Goal: Information Seeking & Learning: Find specific fact

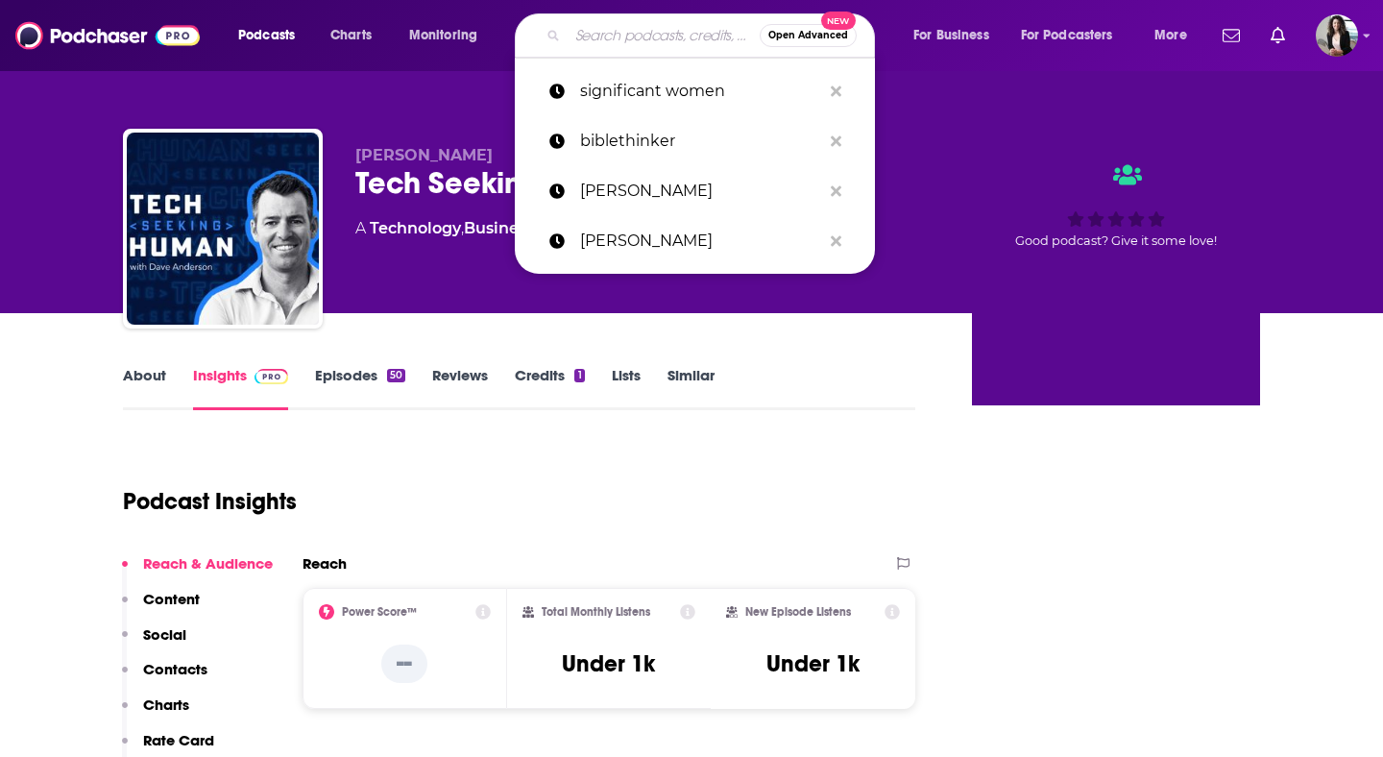
click at [677, 46] on input "Search podcasts, credits, & more..." at bounding box center [663, 35] width 192 height 31
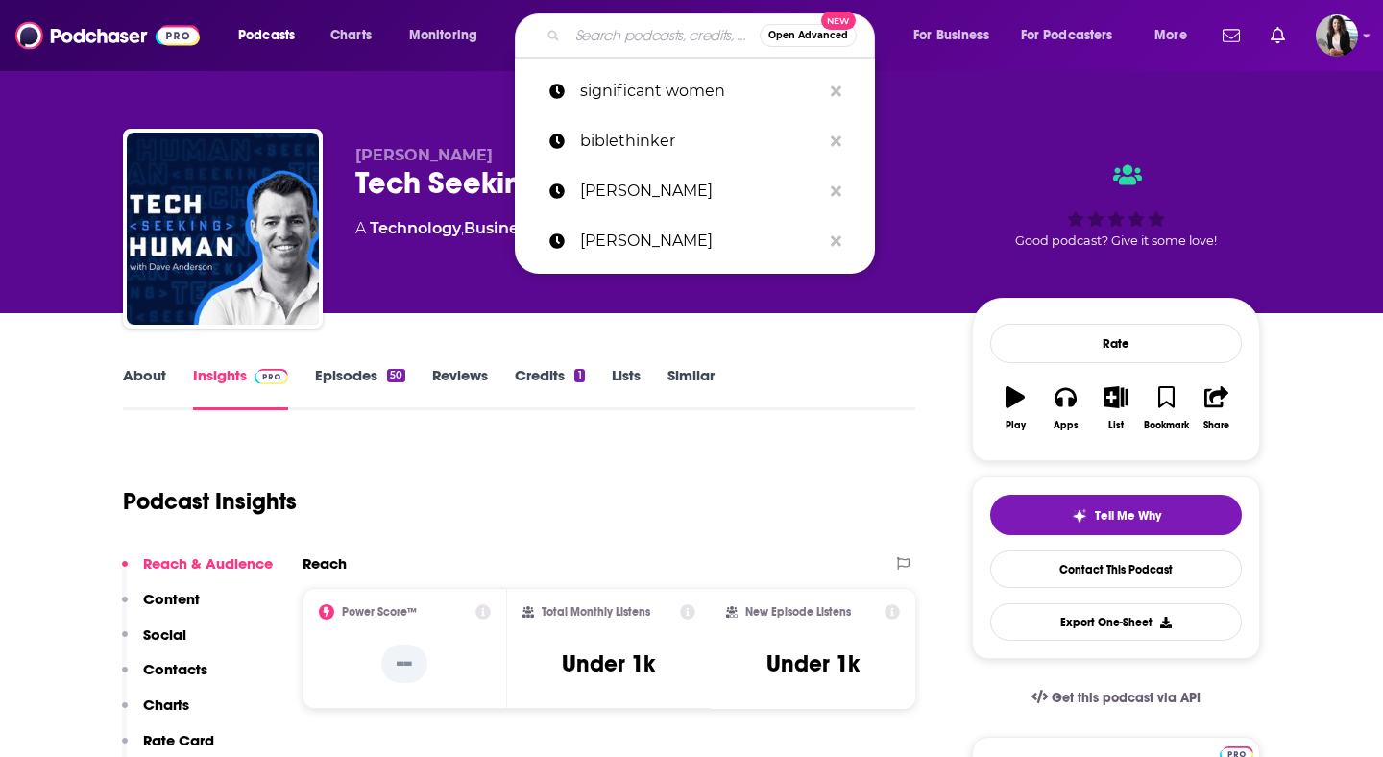
paste input "The Lead at the Top of Your Game Podcast"
type input "The Lead at the Top of Your Game Podcast"
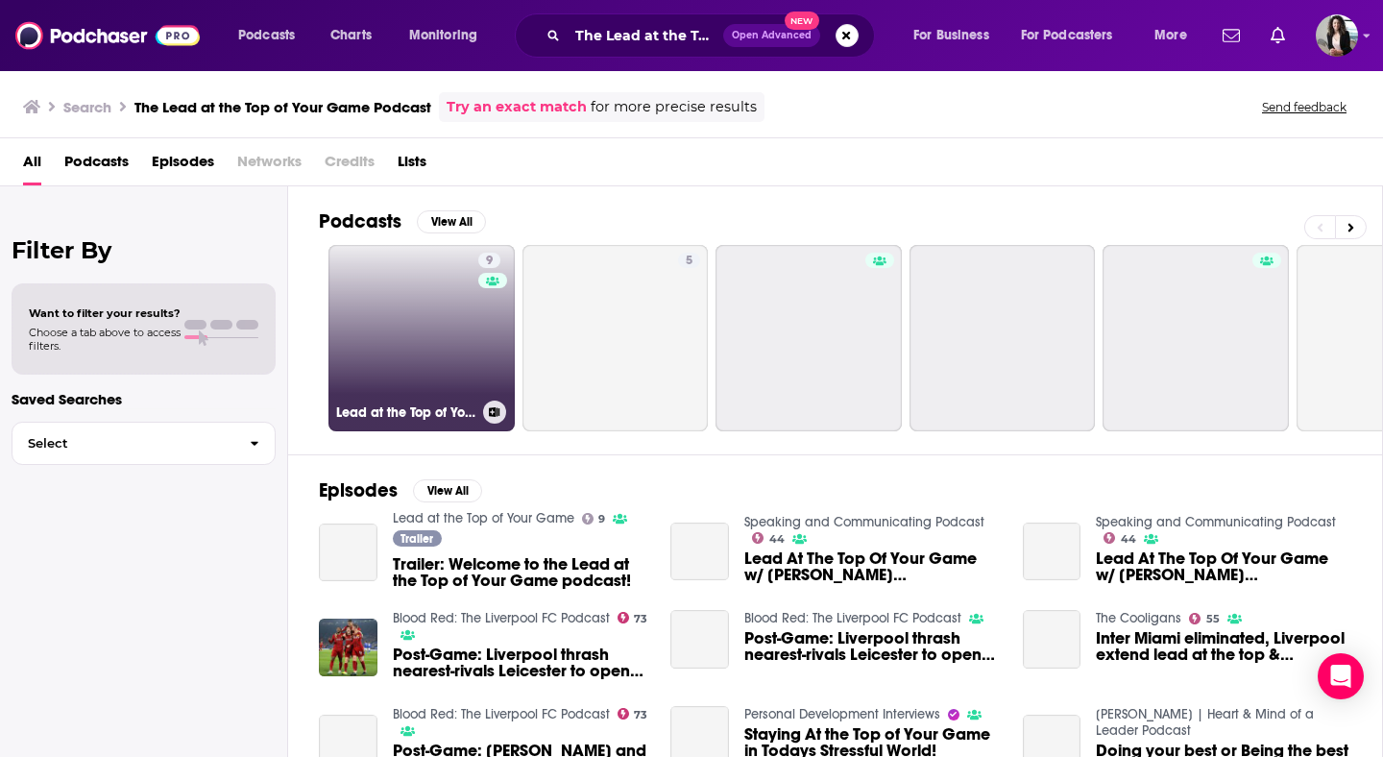
click at [403, 329] on link "9 Lead at the Top of Your Game" at bounding box center [421, 338] width 186 height 186
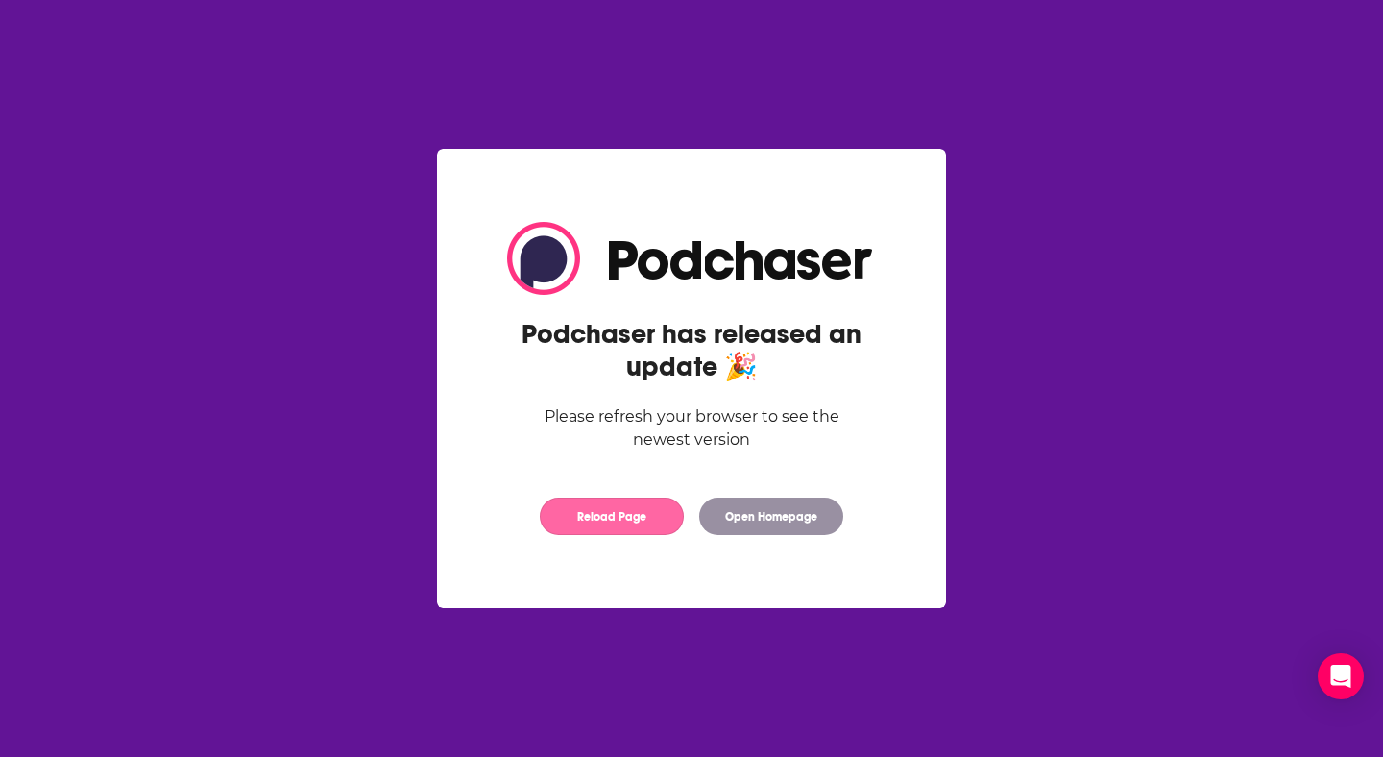
click at [642, 522] on button "Reload Page" at bounding box center [612, 515] width 144 height 37
click at [795, 494] on div "Podchaser has released an update 🎉 Please refresh your browser to see the newes…" at bounding box center [691, 378] width 430 height 350
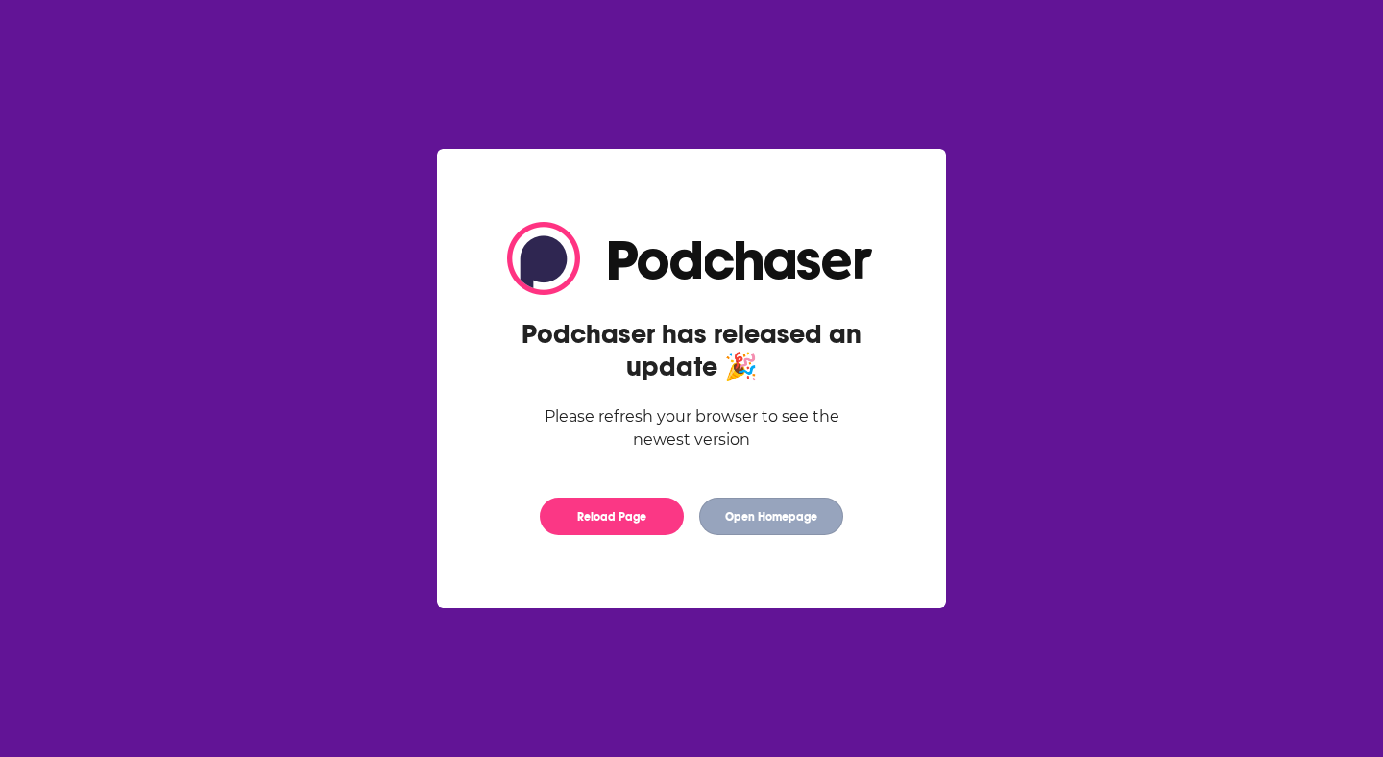
click at [796, 520] on button "Open Homepage" at bounding box center [771, 515] width 144 height 37
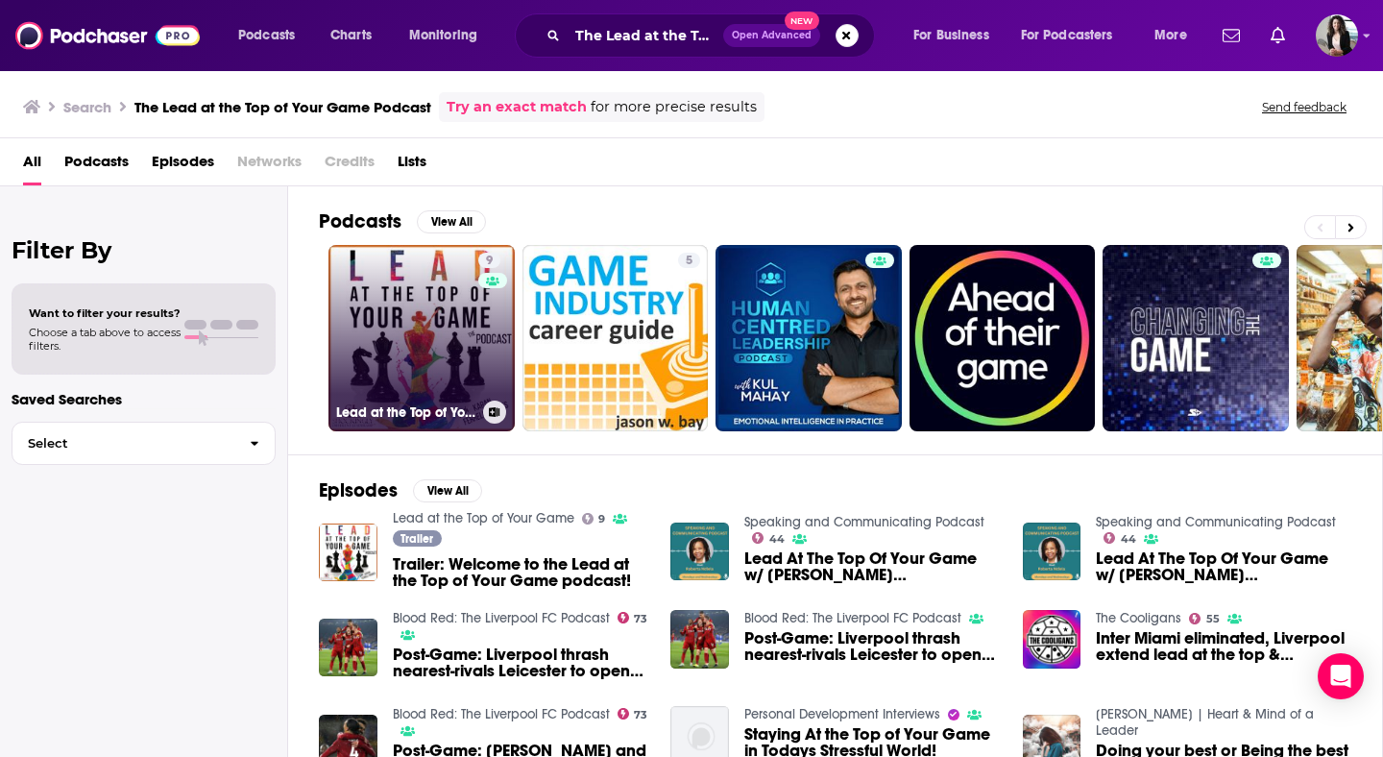
click at [369, 368] on link "9 Lead at the Top of Your Game" at bounding box center [421, 338] width 186 height 186
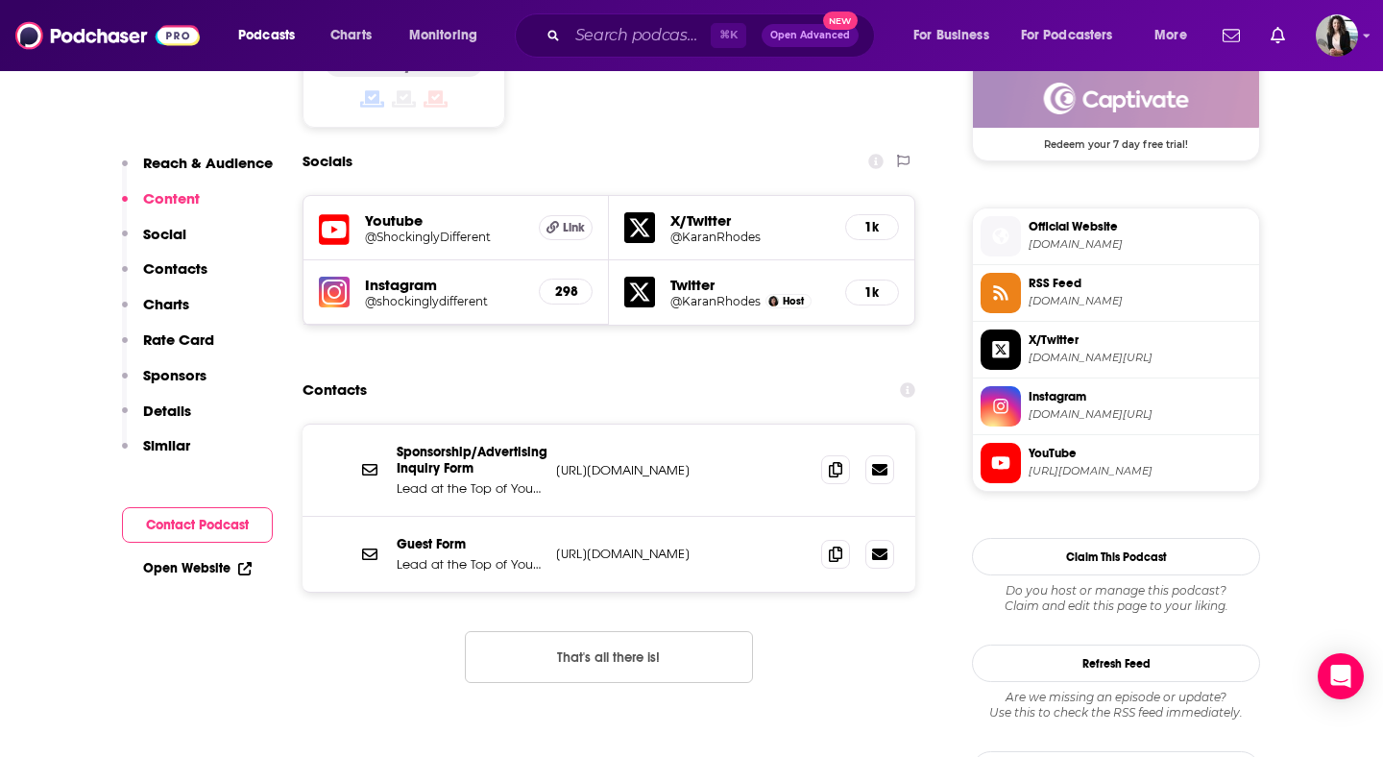
scroll to position [1600, 0]
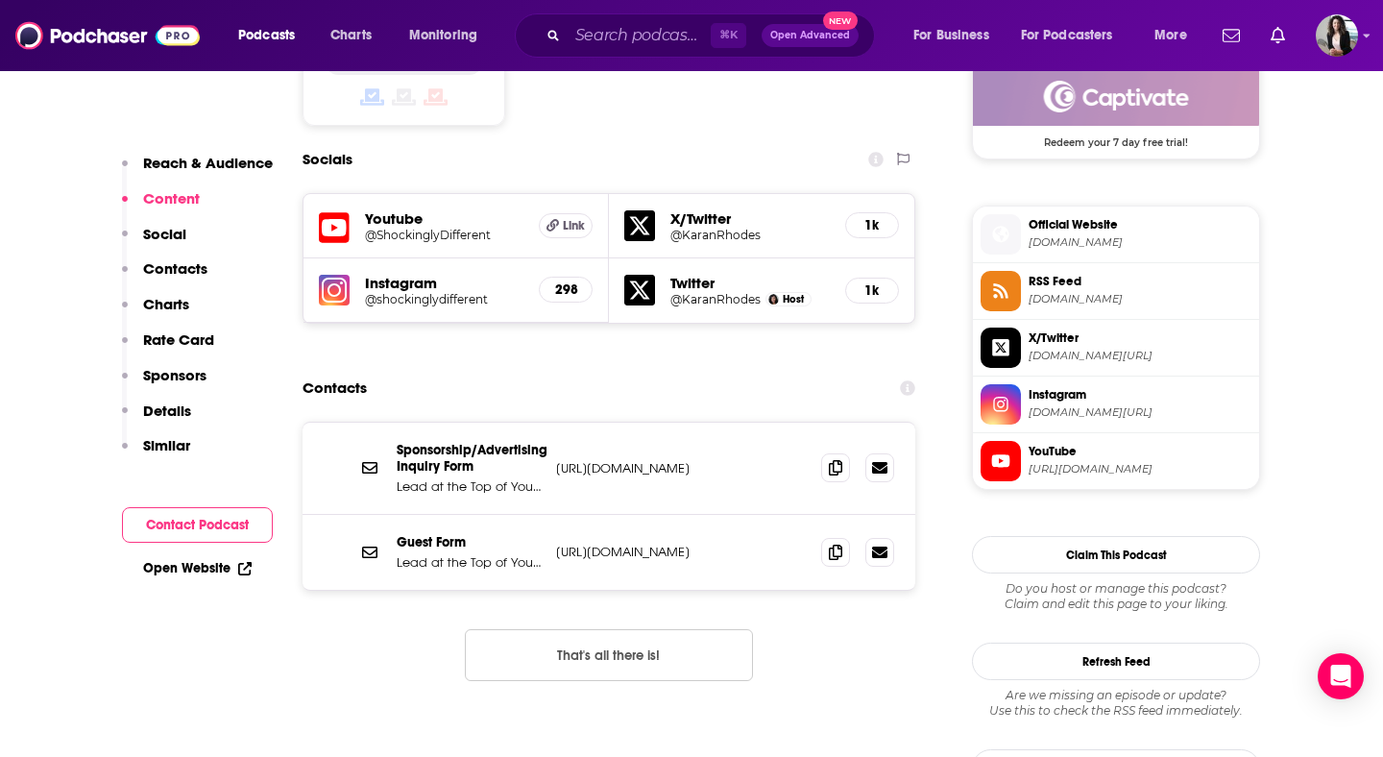
click at [637, 460] on p "[URL][DOMAIN_NAME]" at bounding box center [681, 468] width 250 height 16
click at [648, 543] on p "[URL][DOMAIN_NAME]" at bounding box center [681, 551] width 250 height 16
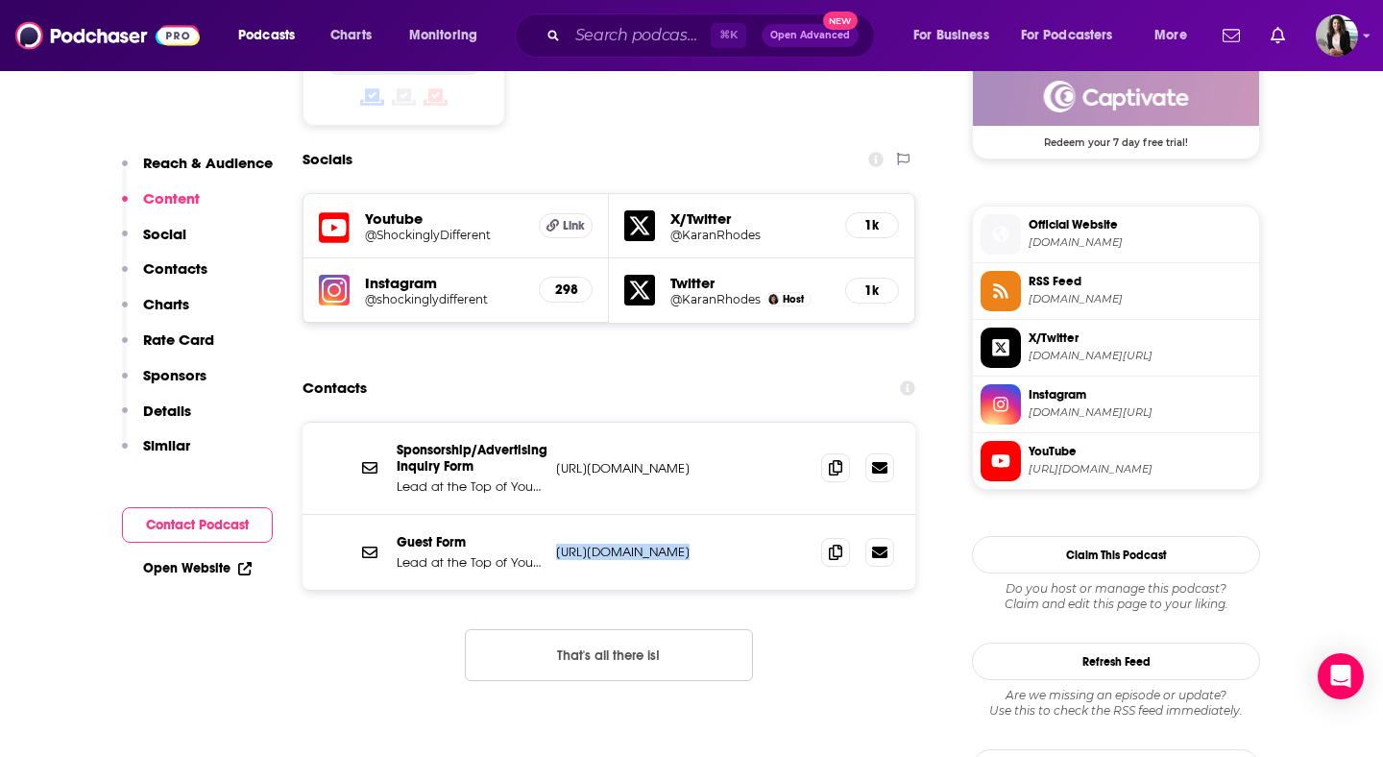
copy div "[URL][DOMAIN_NAME] [URL][DOMAIN_NAME]"
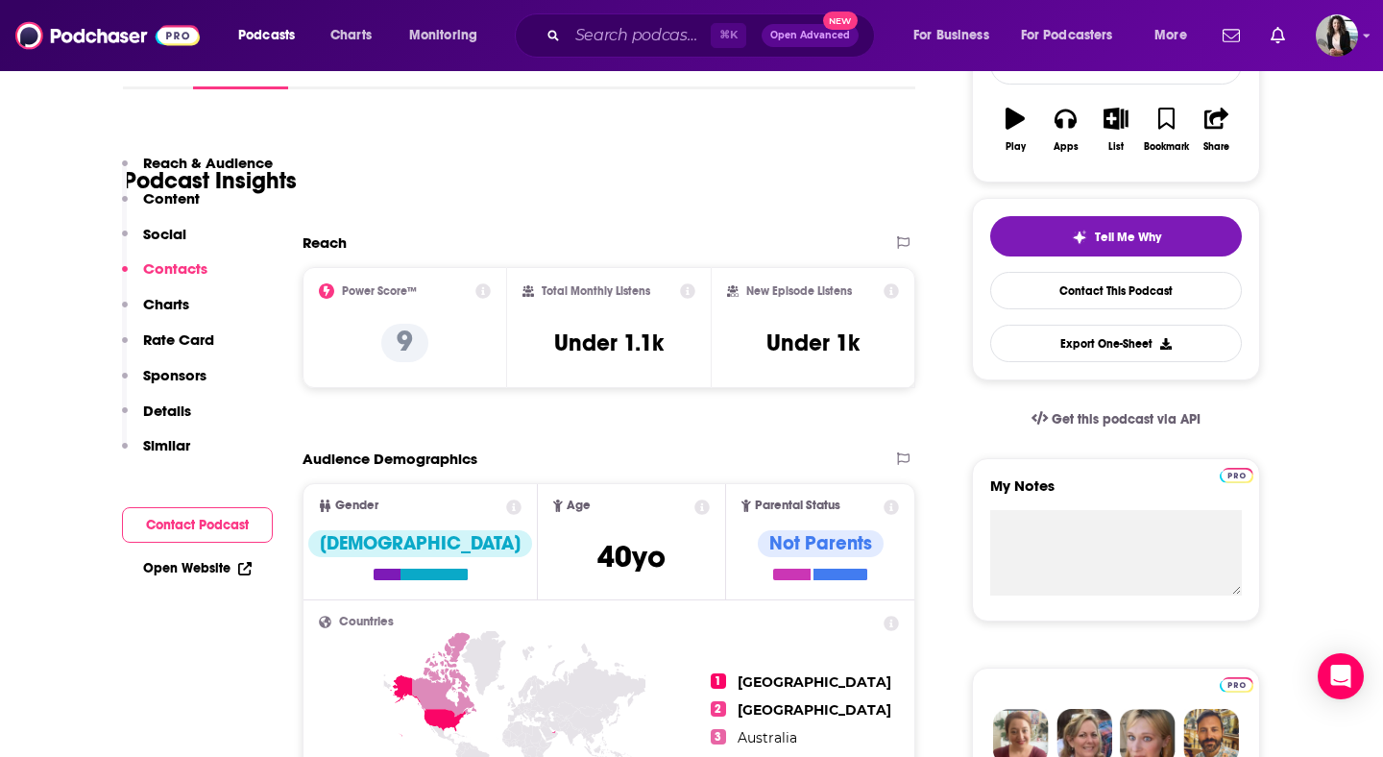
scroll to position [0, 0]
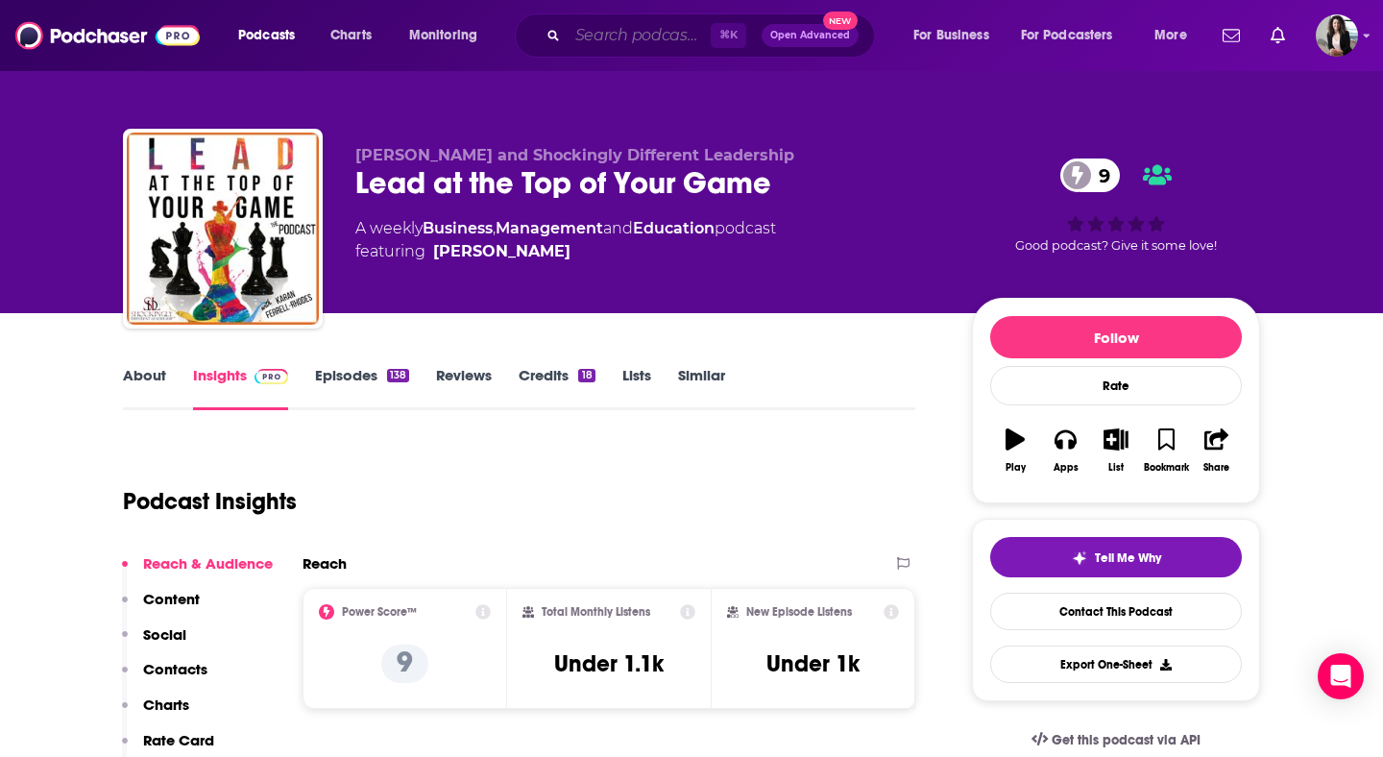
click at [636, 31] on input "Search podcasts, credits, & more..." at bounding box center [638, 35] width 143 height 31
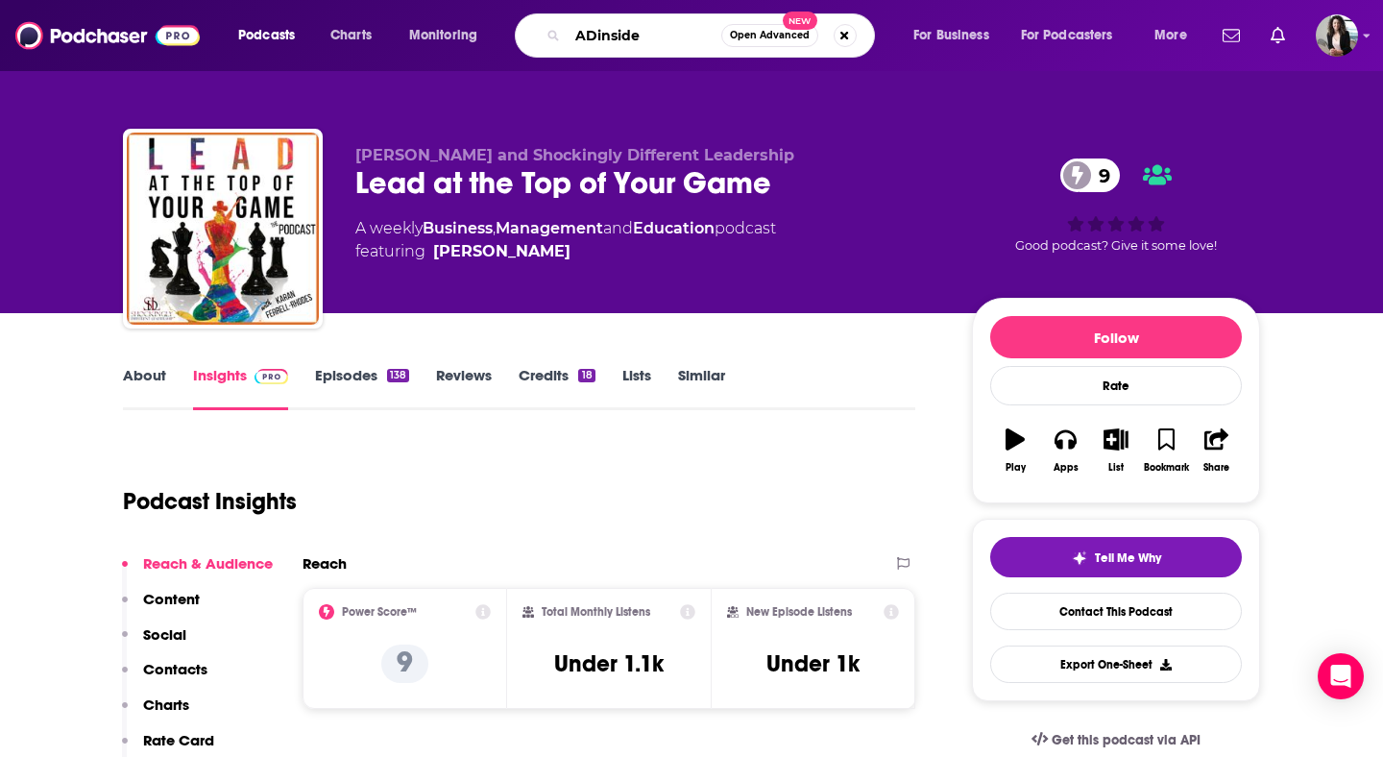
type input "ADinsider"
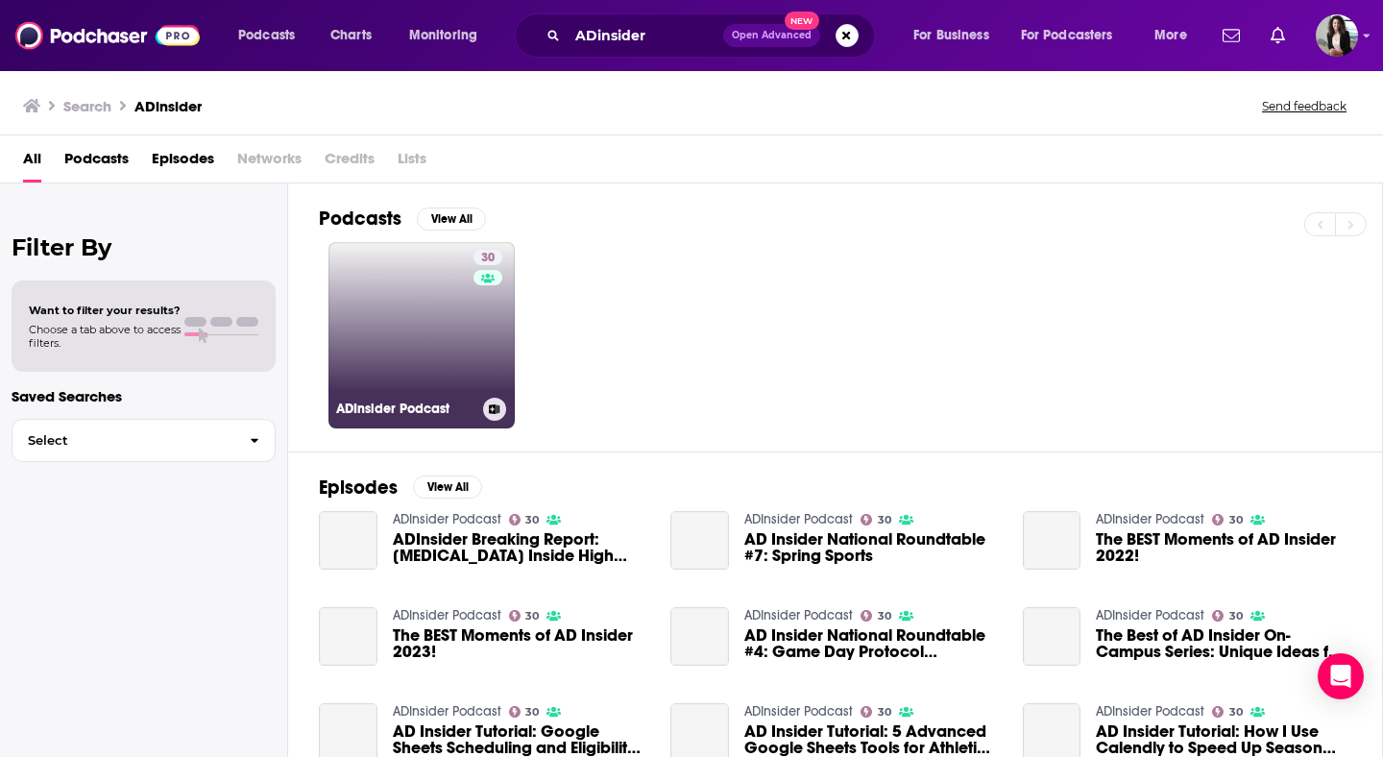
click at [403, 347] on link "30 ADInsider Podcast" at bounding box center [421, 335] width 186 height 186
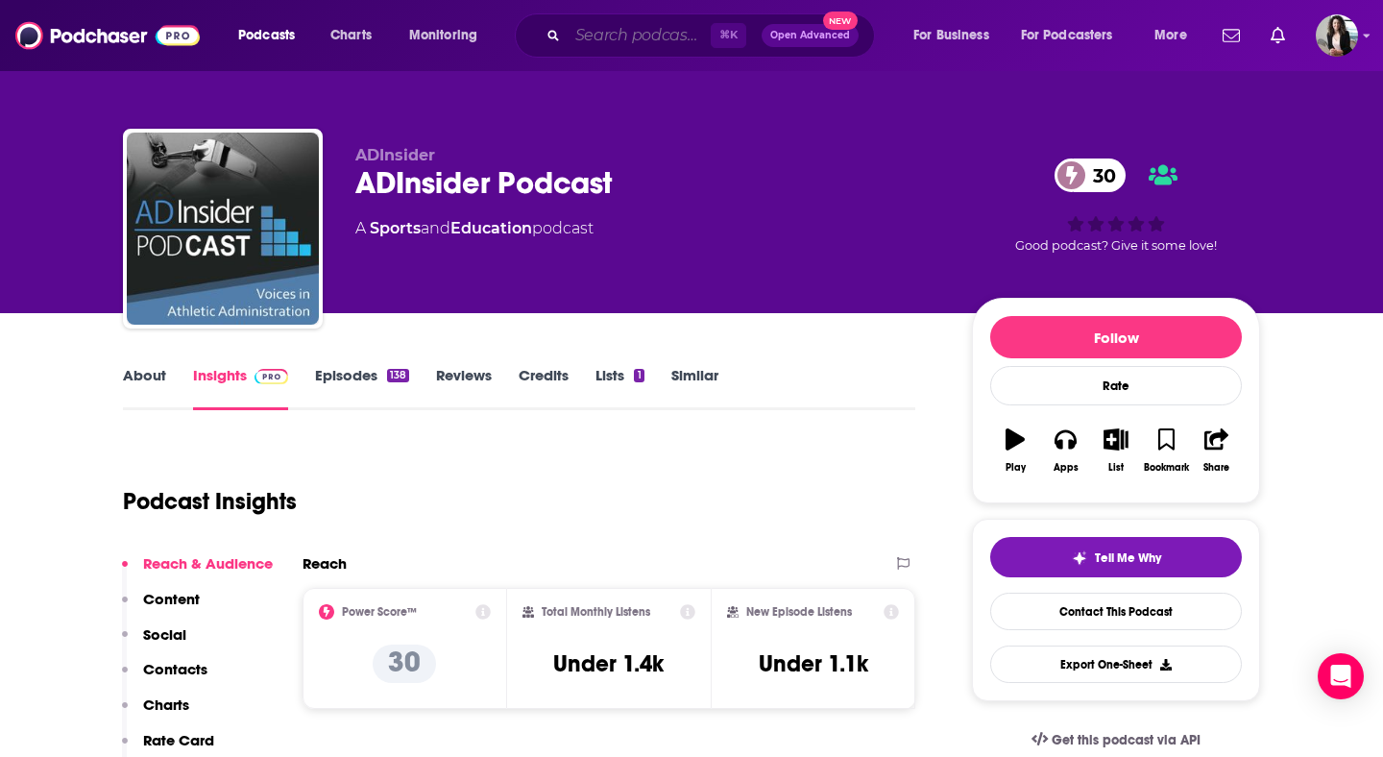
click at [609, 32] on input "Search podcasts, credits, & more..." at bounding box center [638, 35] width 143 height 31
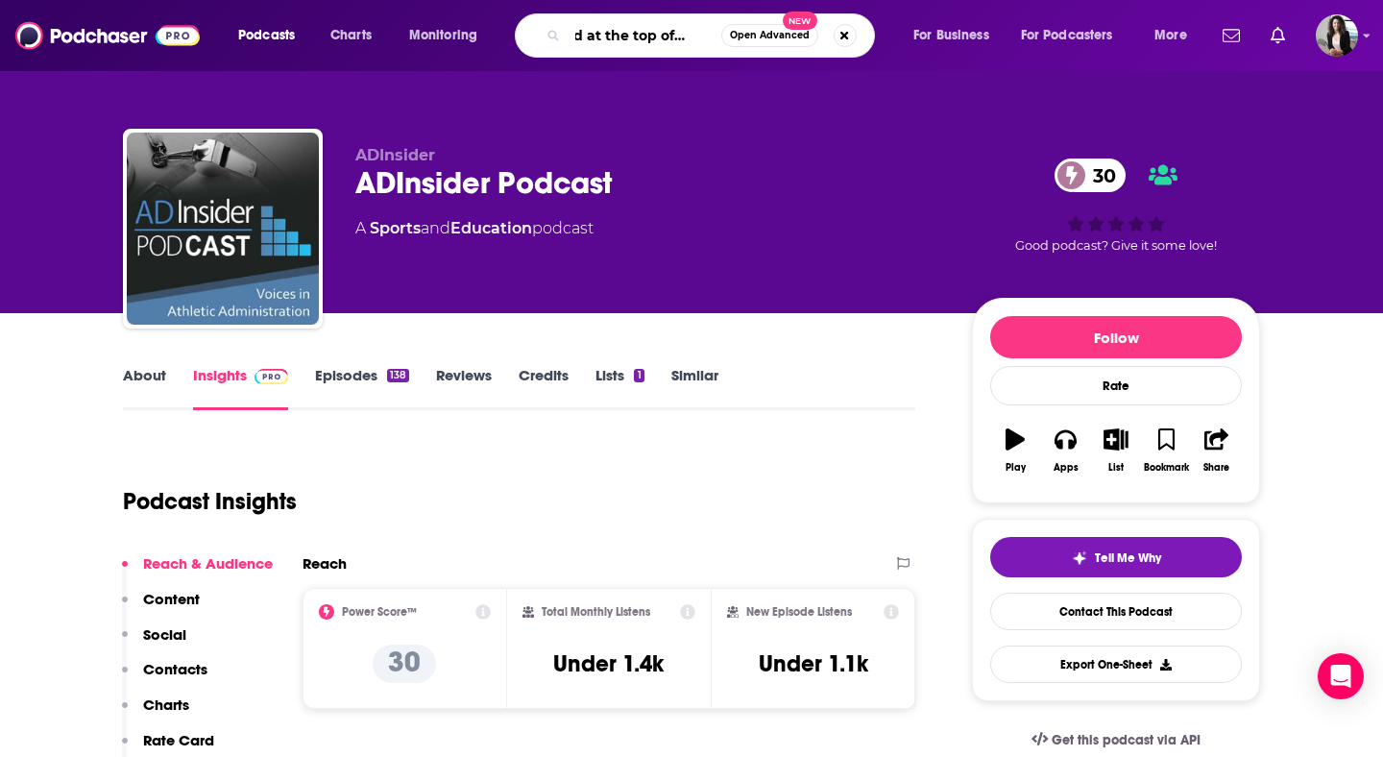
scroll to position [0, 56]
type input "lead at the top of your gam"
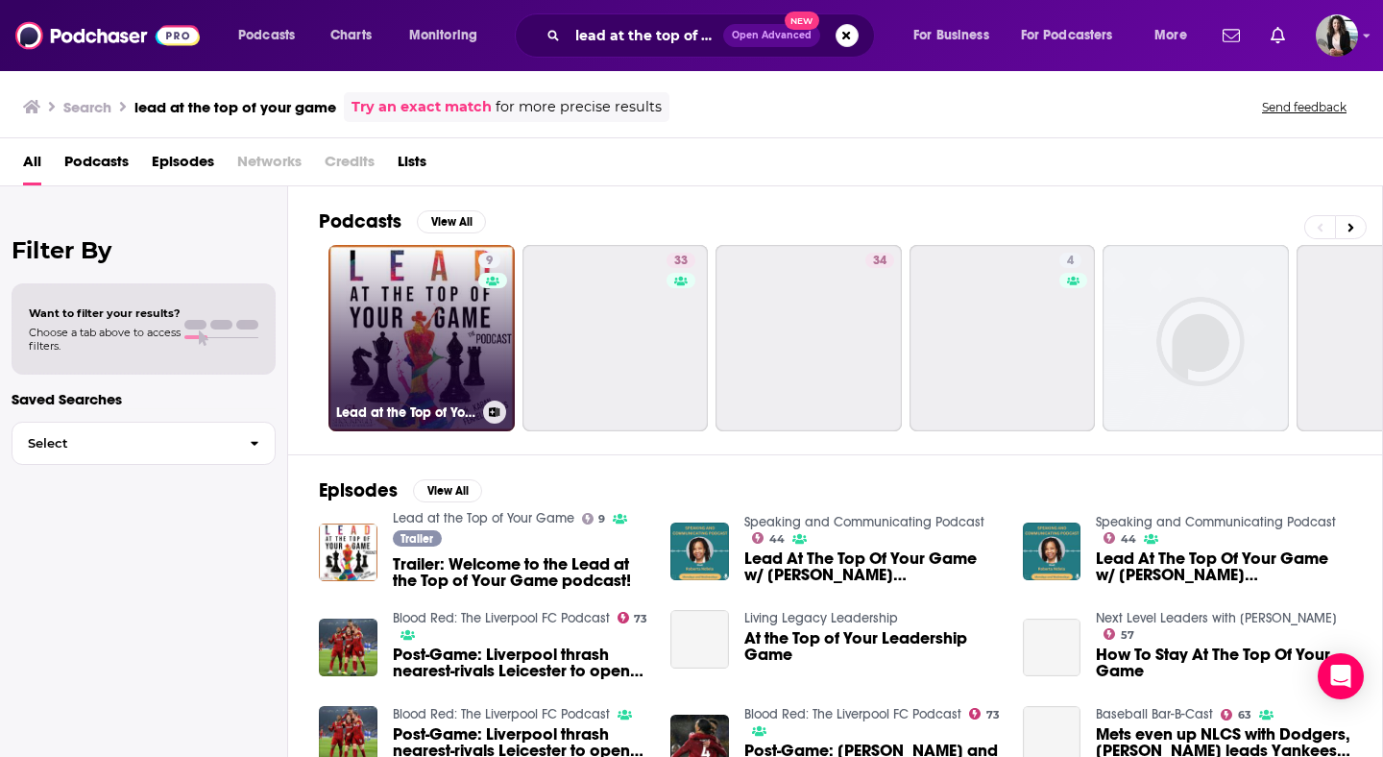
click at [448, 343] on link "9 Lead at the Top of Your Game" at bounding box center [421, 338] width 186 height 186
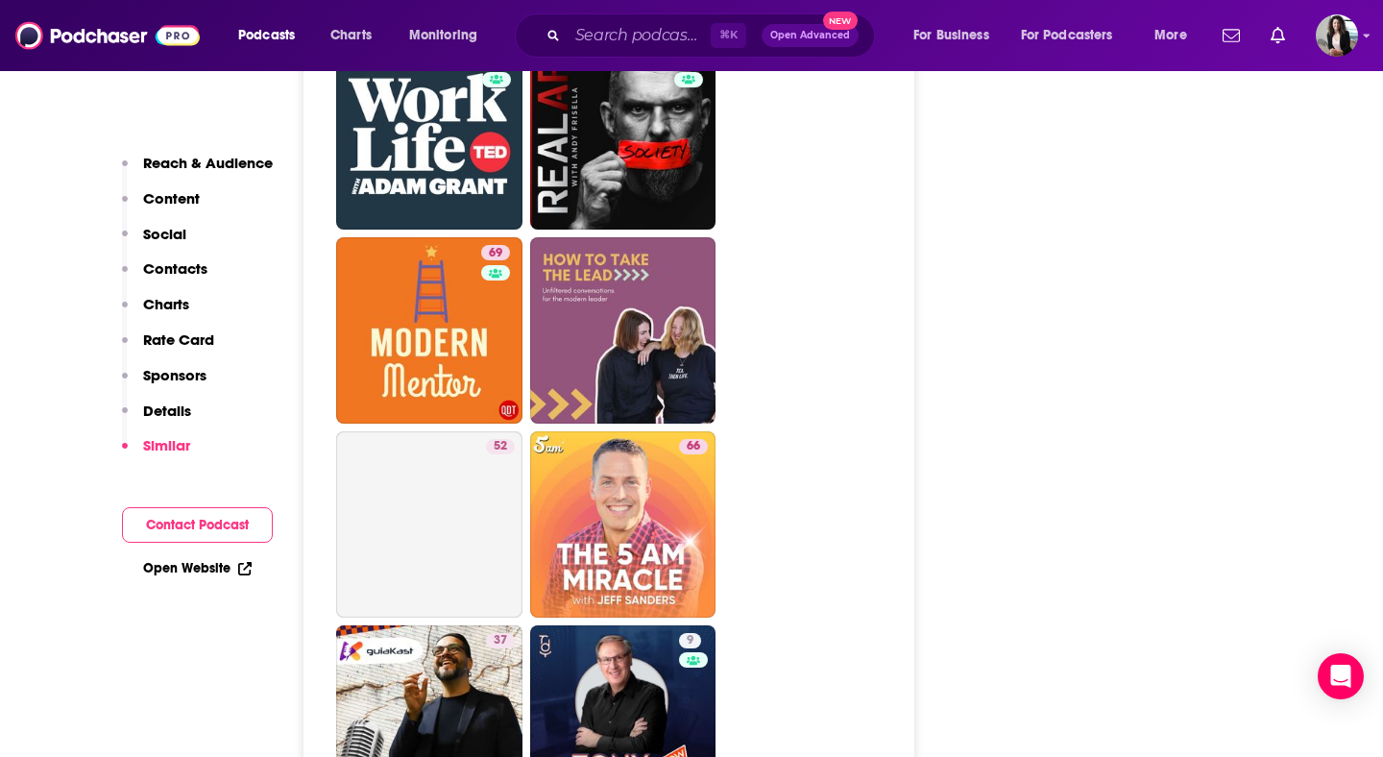
scroll to position [8474, 0]
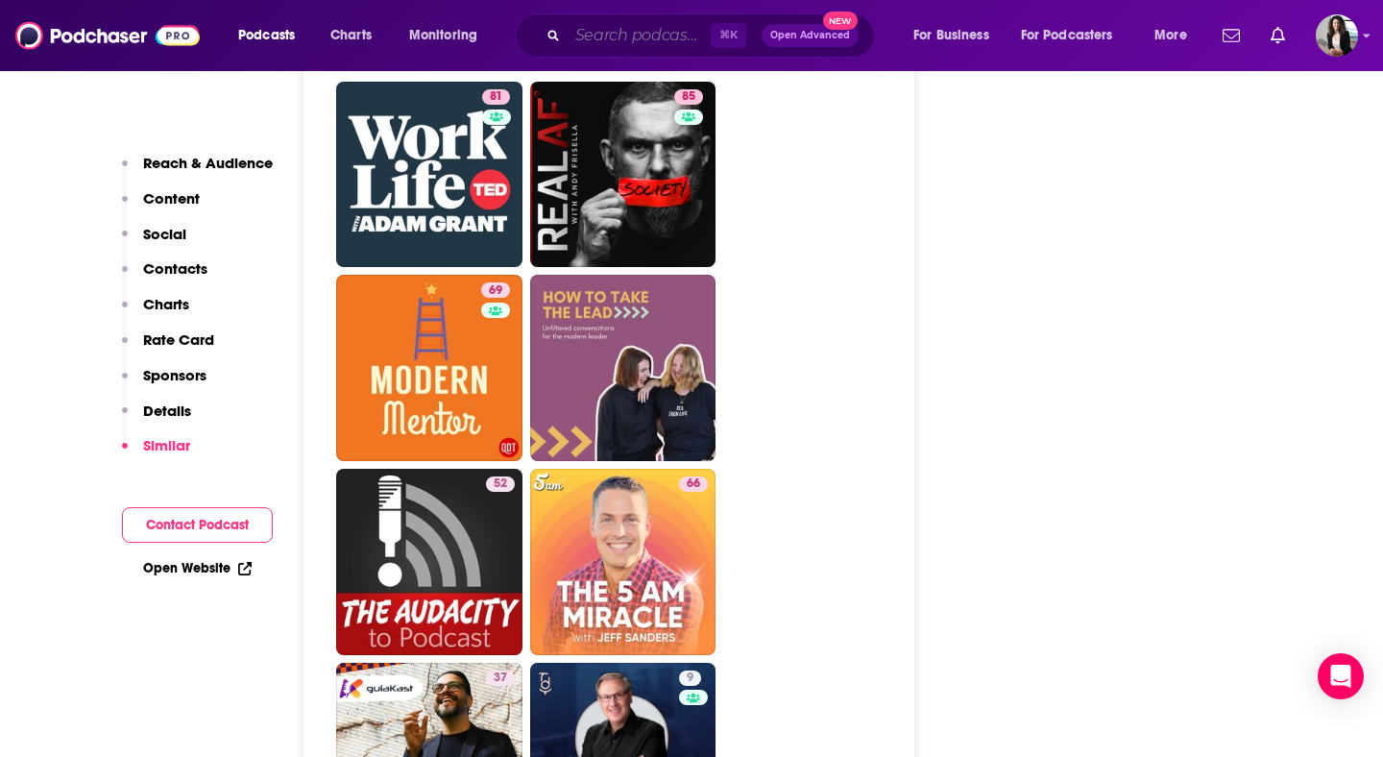
click at [678, 31] on input "Search podcasts, credits, & more..." at bounding box center [638, 35] width 143 height 31
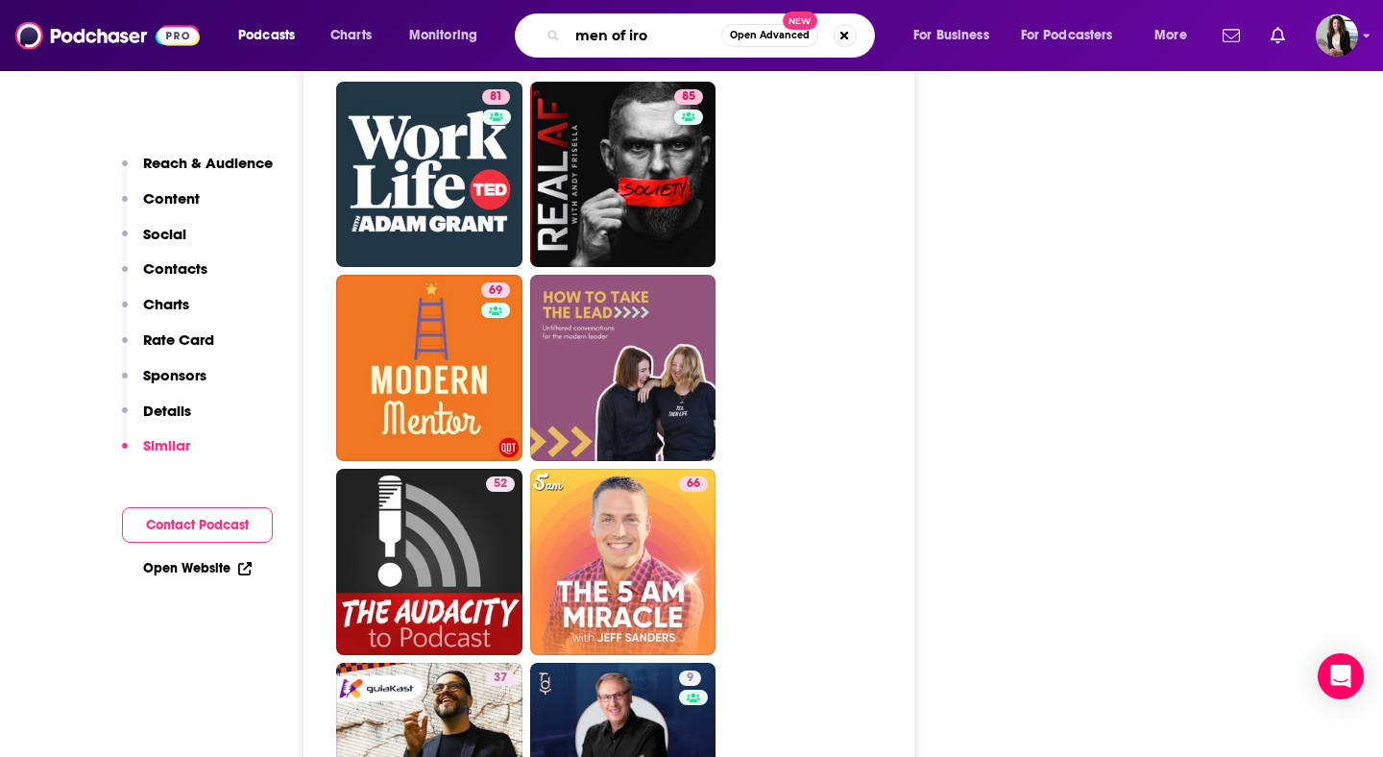
type input "men of iron"
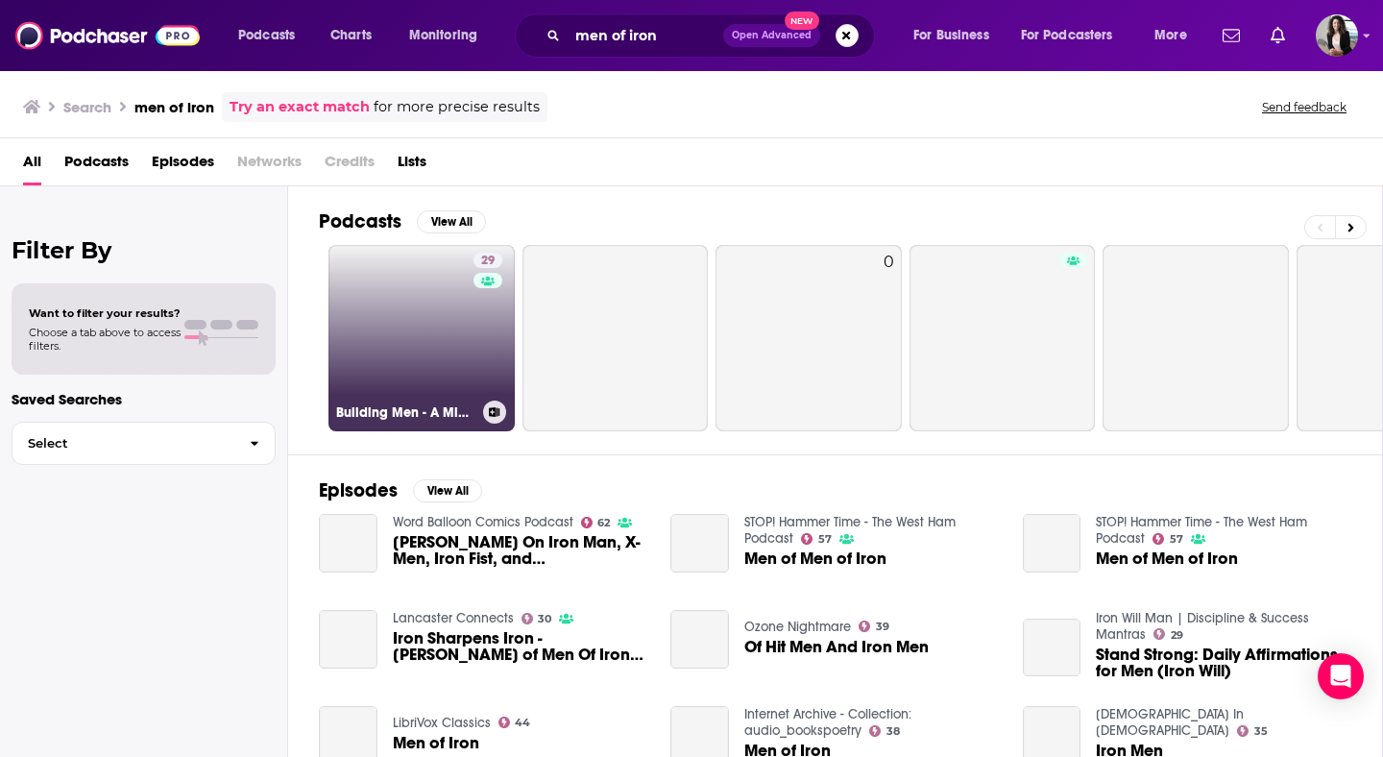
scroll to position [18, 0]
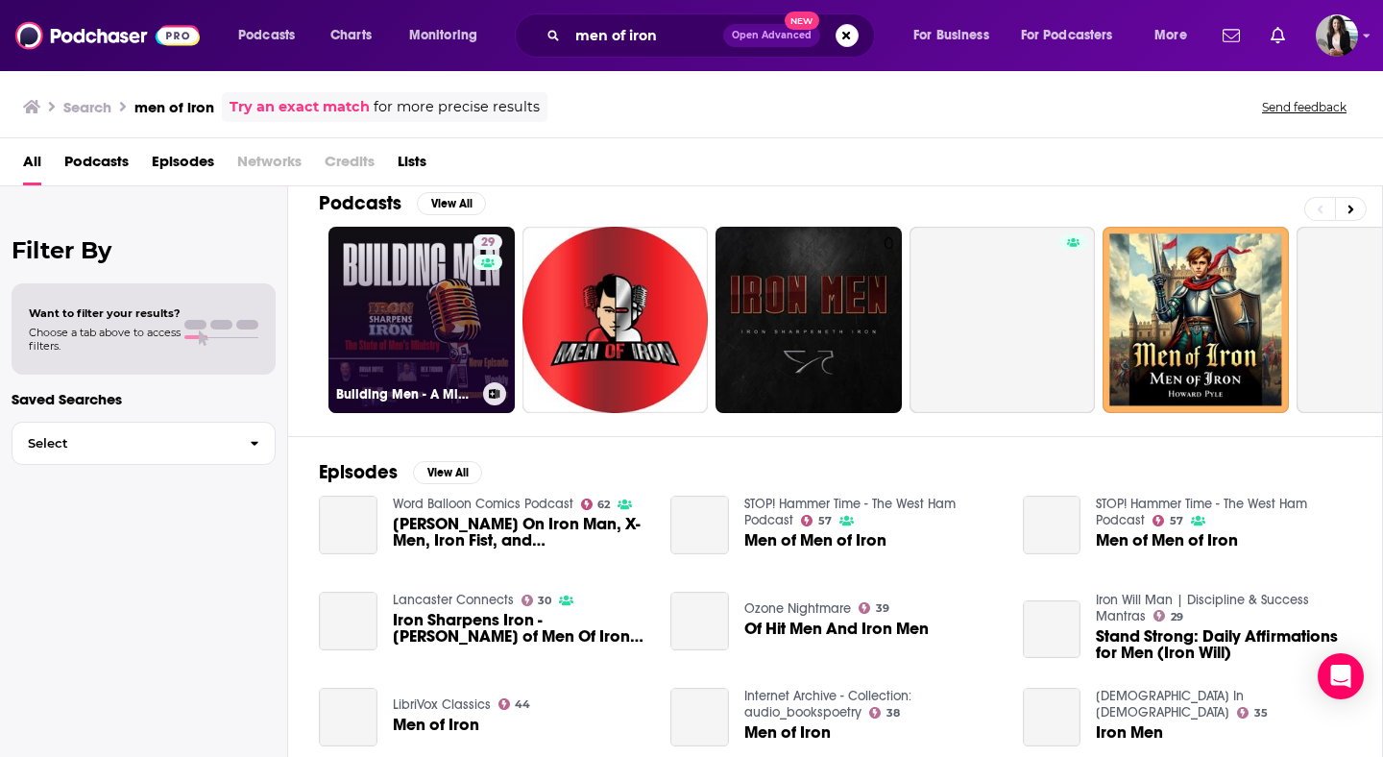
click at [394, 350] on link "29 Building Men - A Ministry Podcast of Iron Sharpens Iron" at bounding box center [421, 320] width 186 height 186
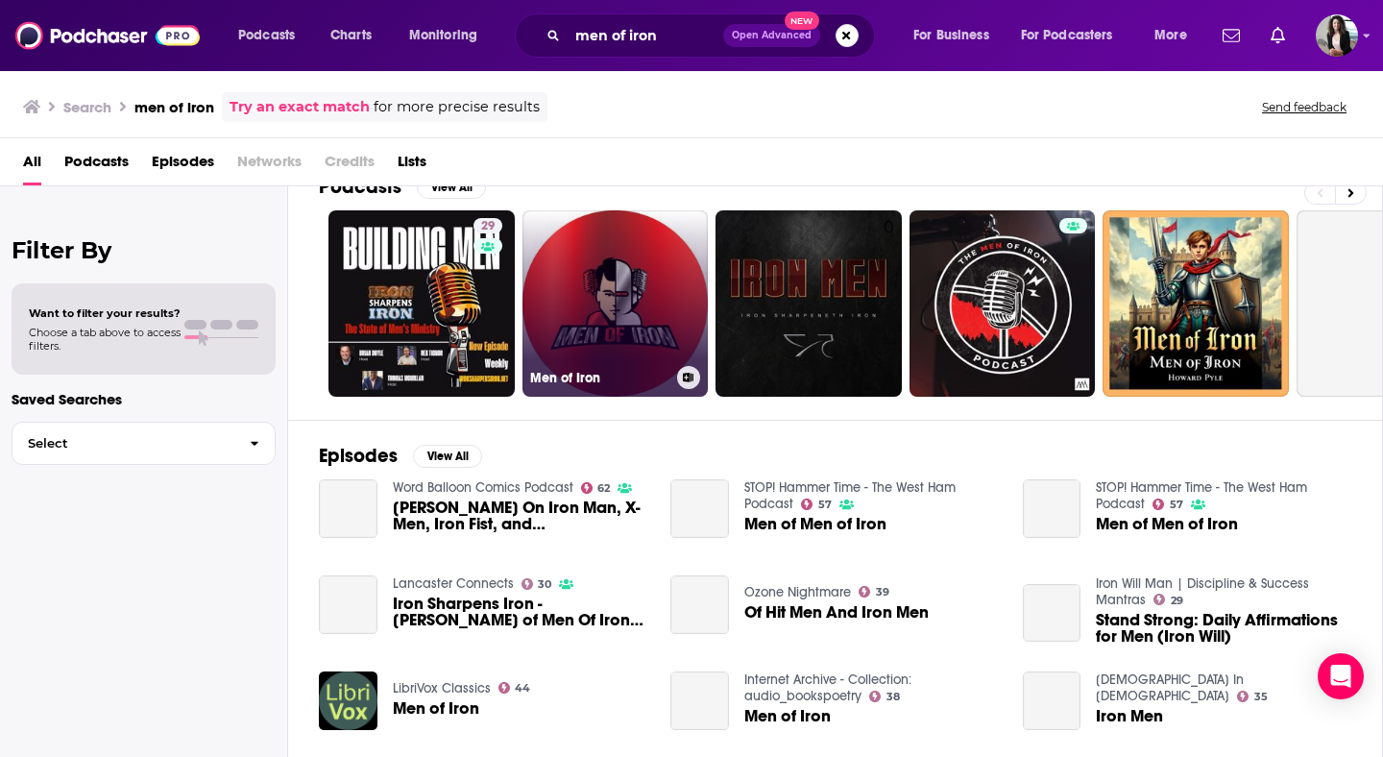
scroll to position [37, 0]
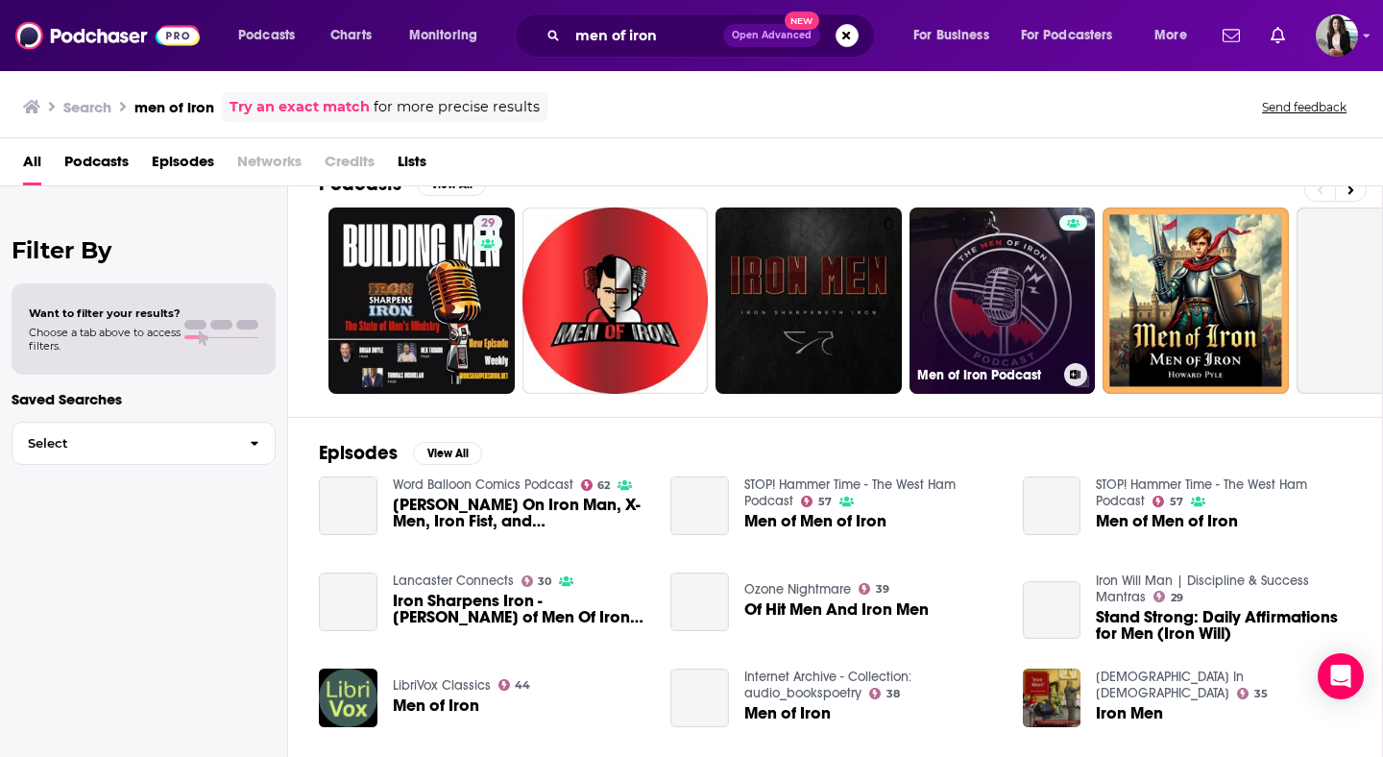
click at [990, 261] on link "Men of Iron Podcast" at bounding box center [1002, 300] width 186 height 186
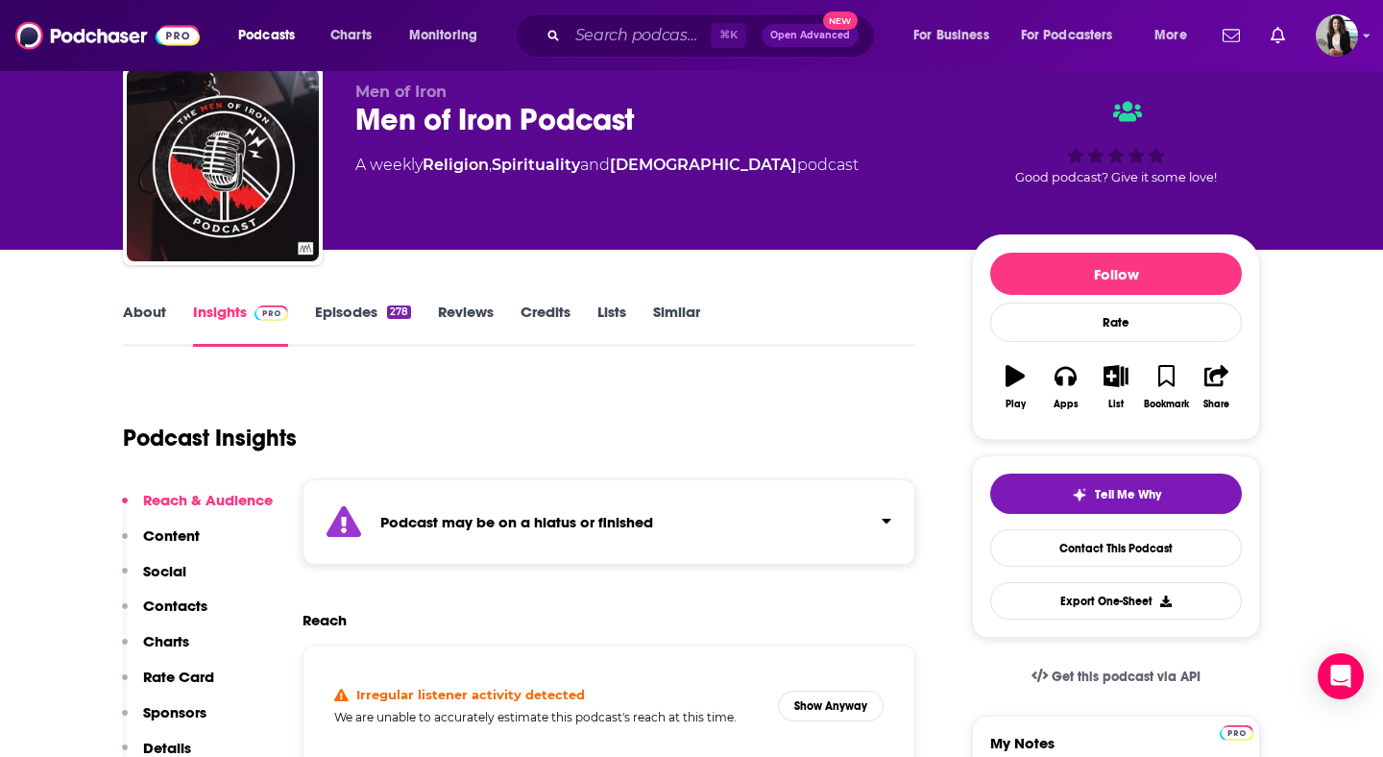
scroll to position [80, 0]
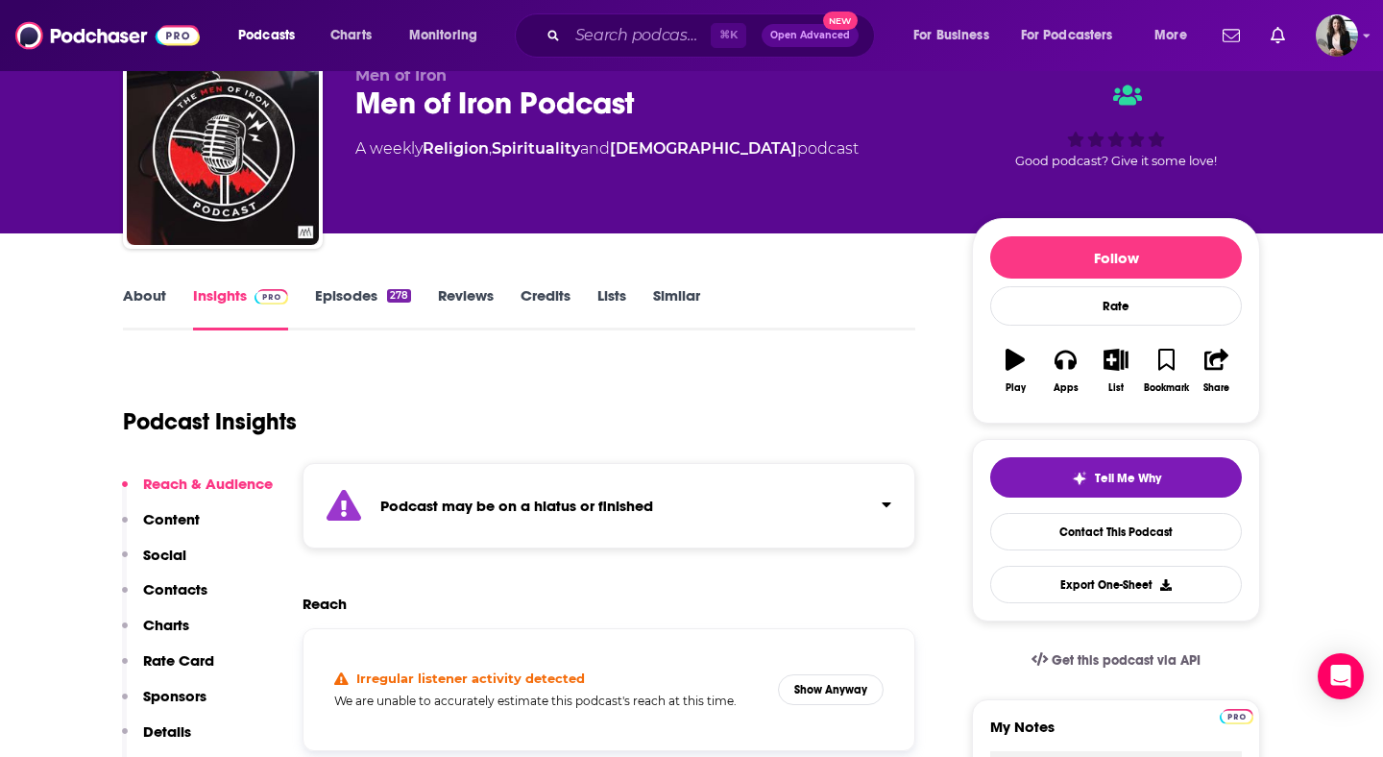
click at [336, 301] on link "Episodes 278" at bounding box center [363, 308] width 96 height 44
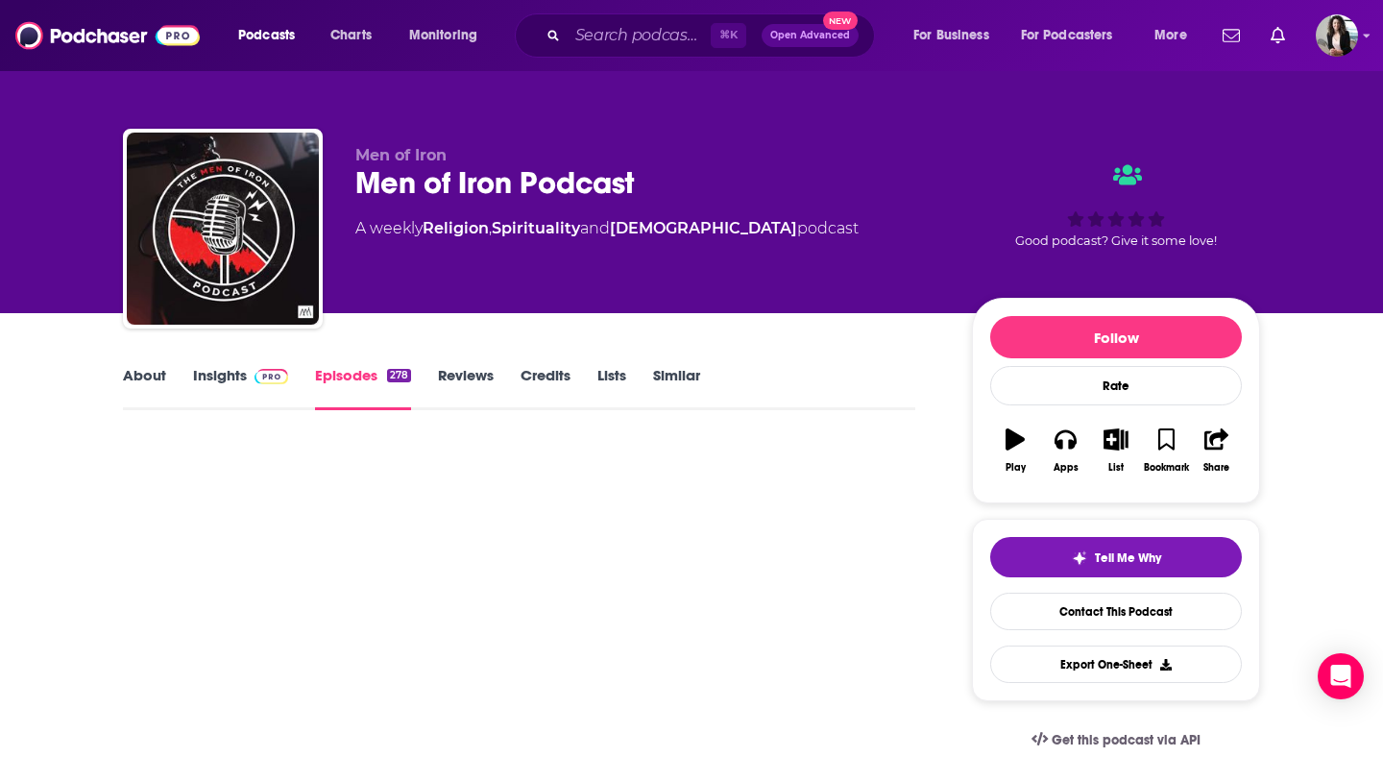
scroll to position [118, 0]
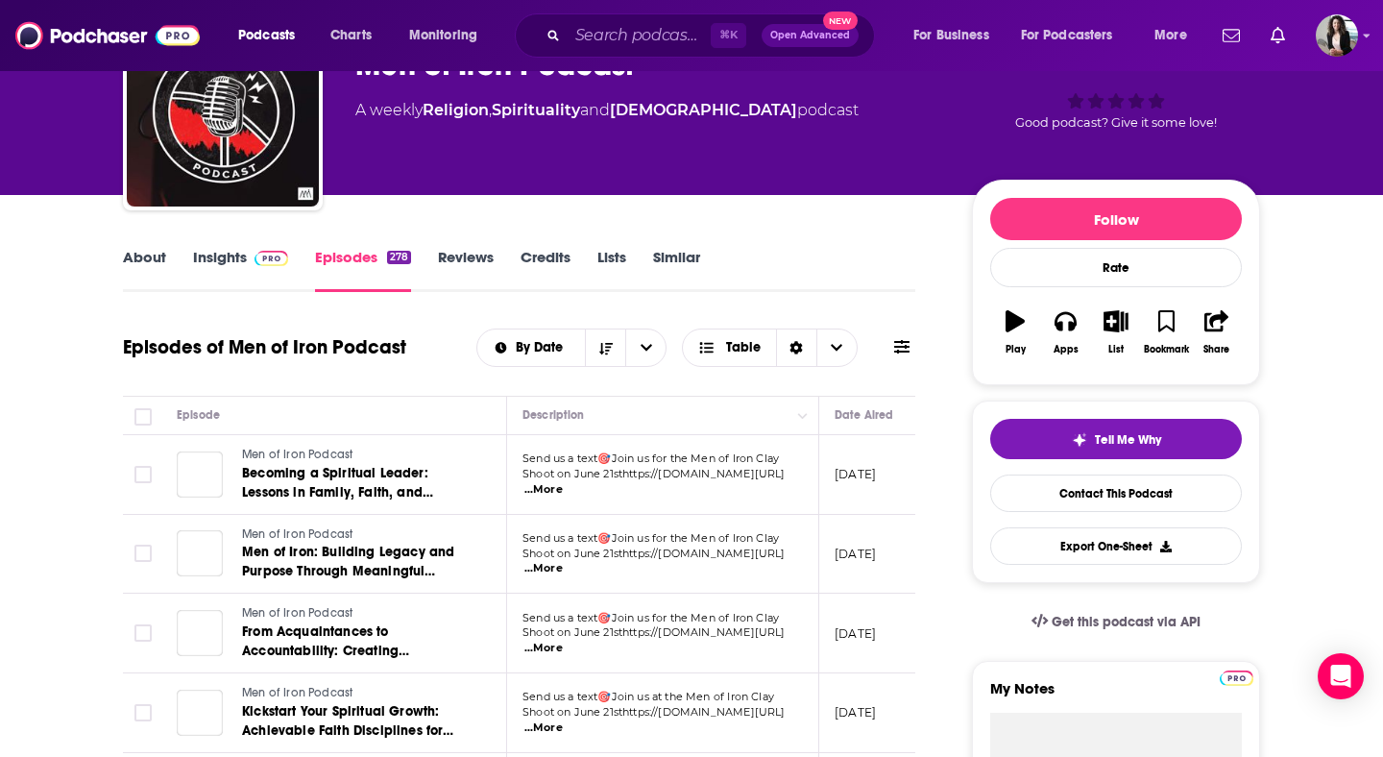
click at [236, 262] on link "Insights" at bounding box center [240, 270] width 95 height 44
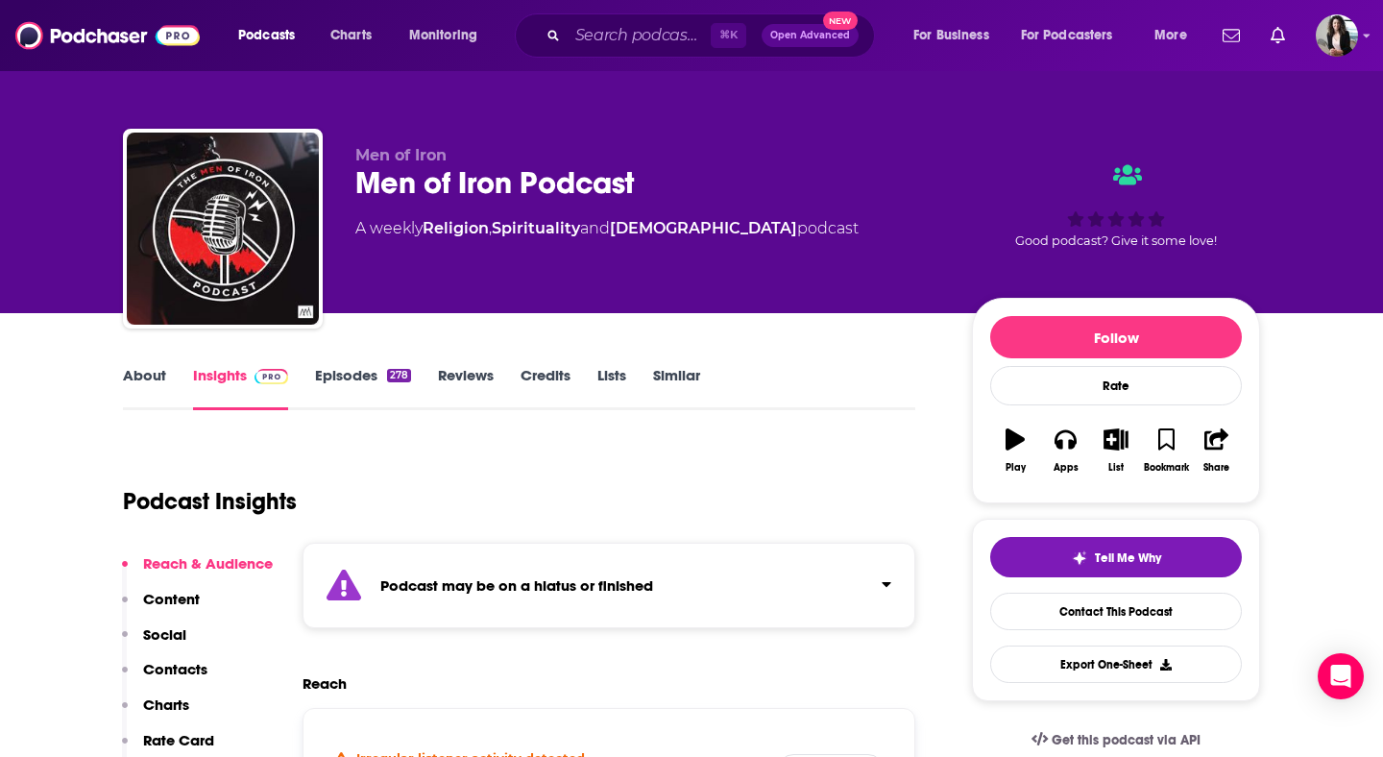
click at [147, 380] on link "About" at bounding box center [144, 388] width 43 height 44
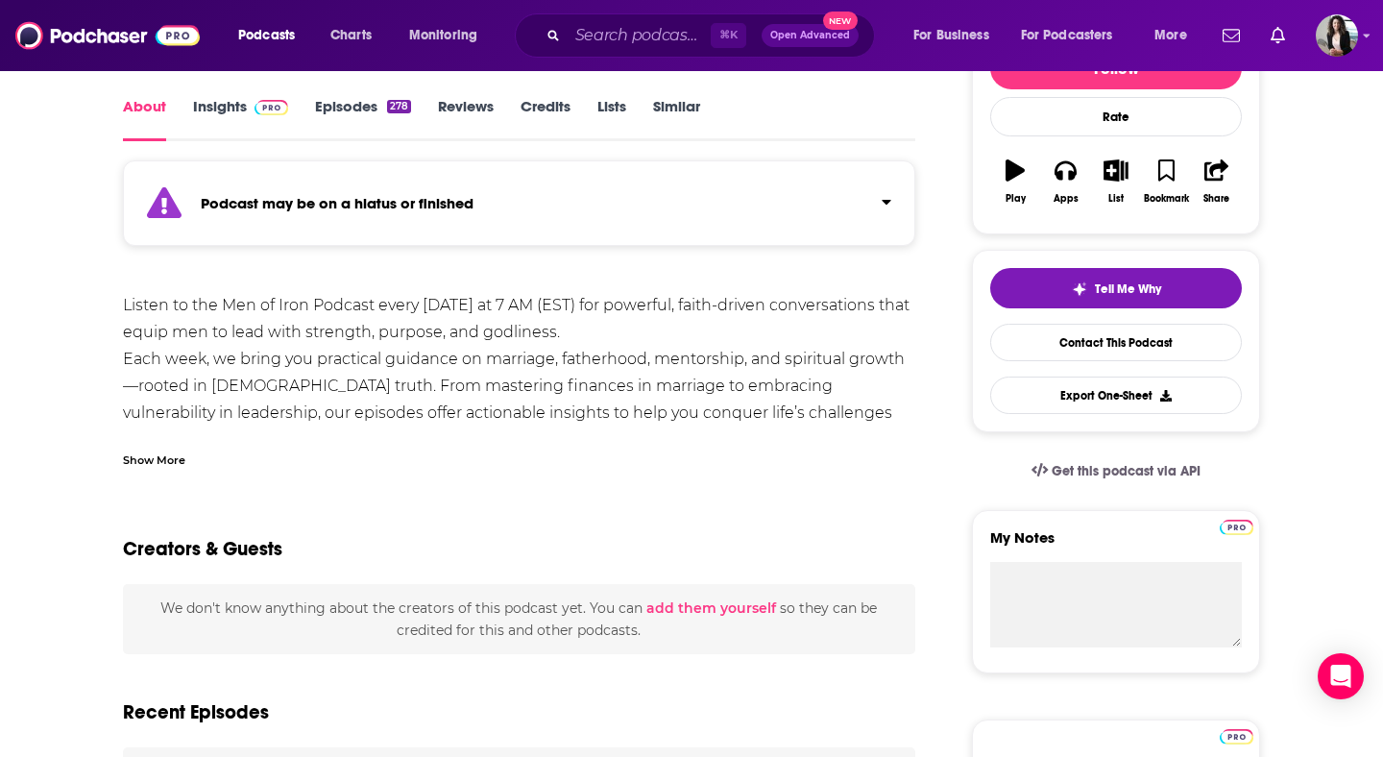
scroll to position [309, 0]
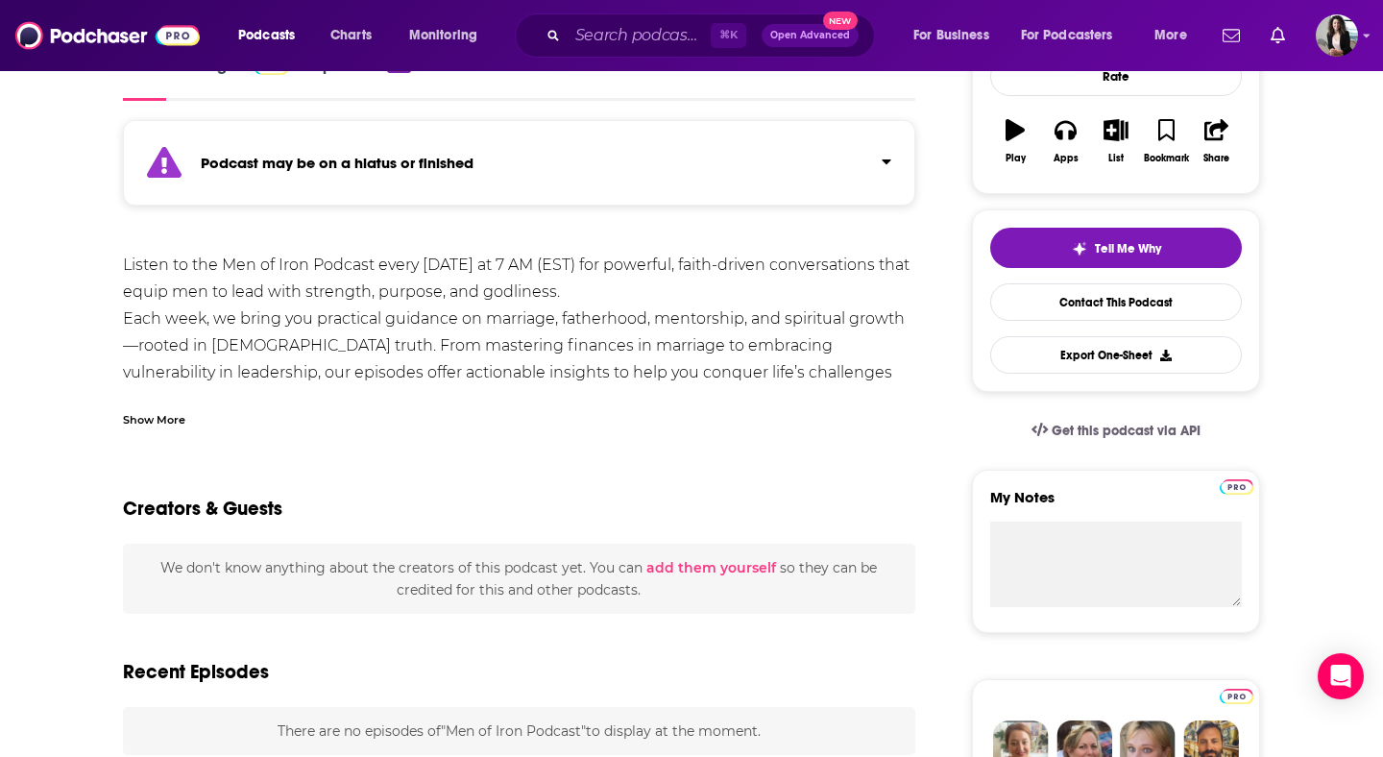
click at [147, 413] on div "Show More" at bounding box center [154, 418] width 62 height 18
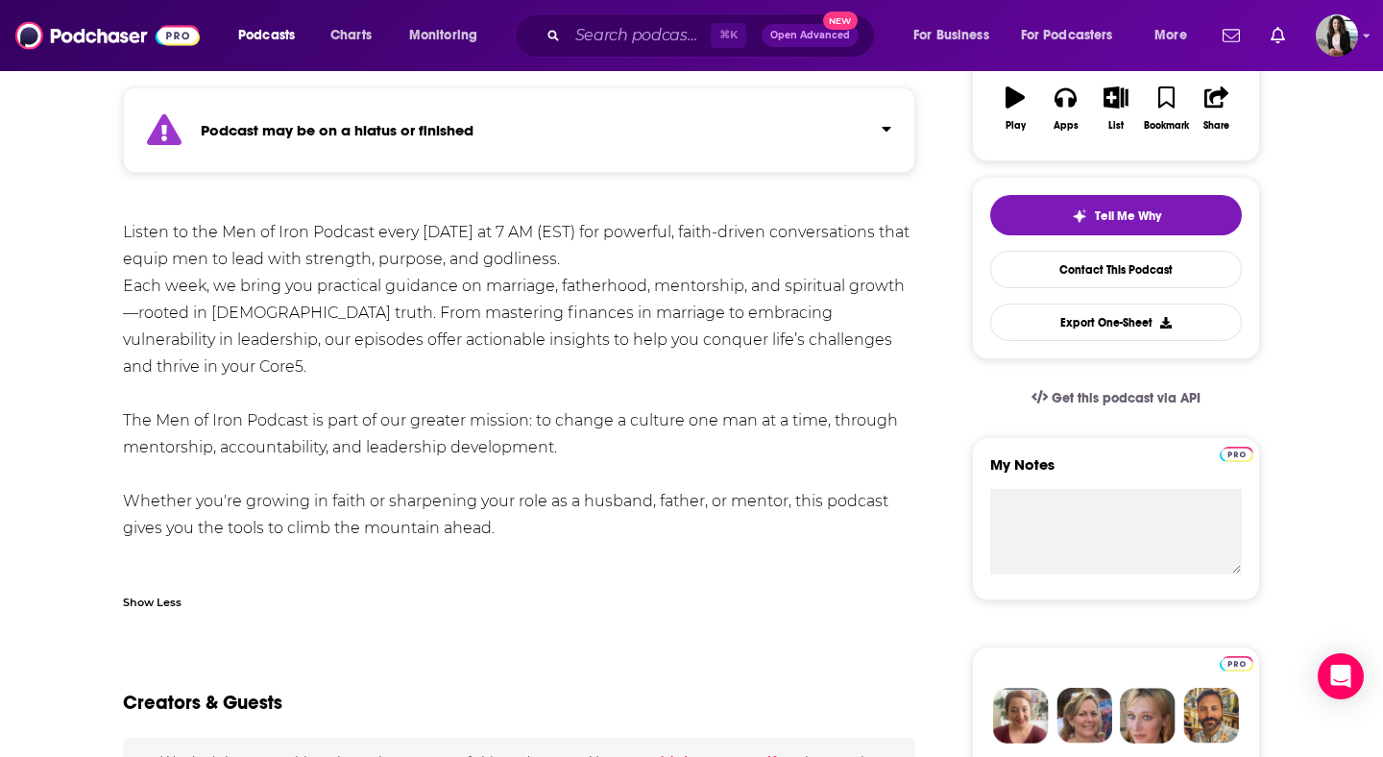
scroll to position [352, 0]
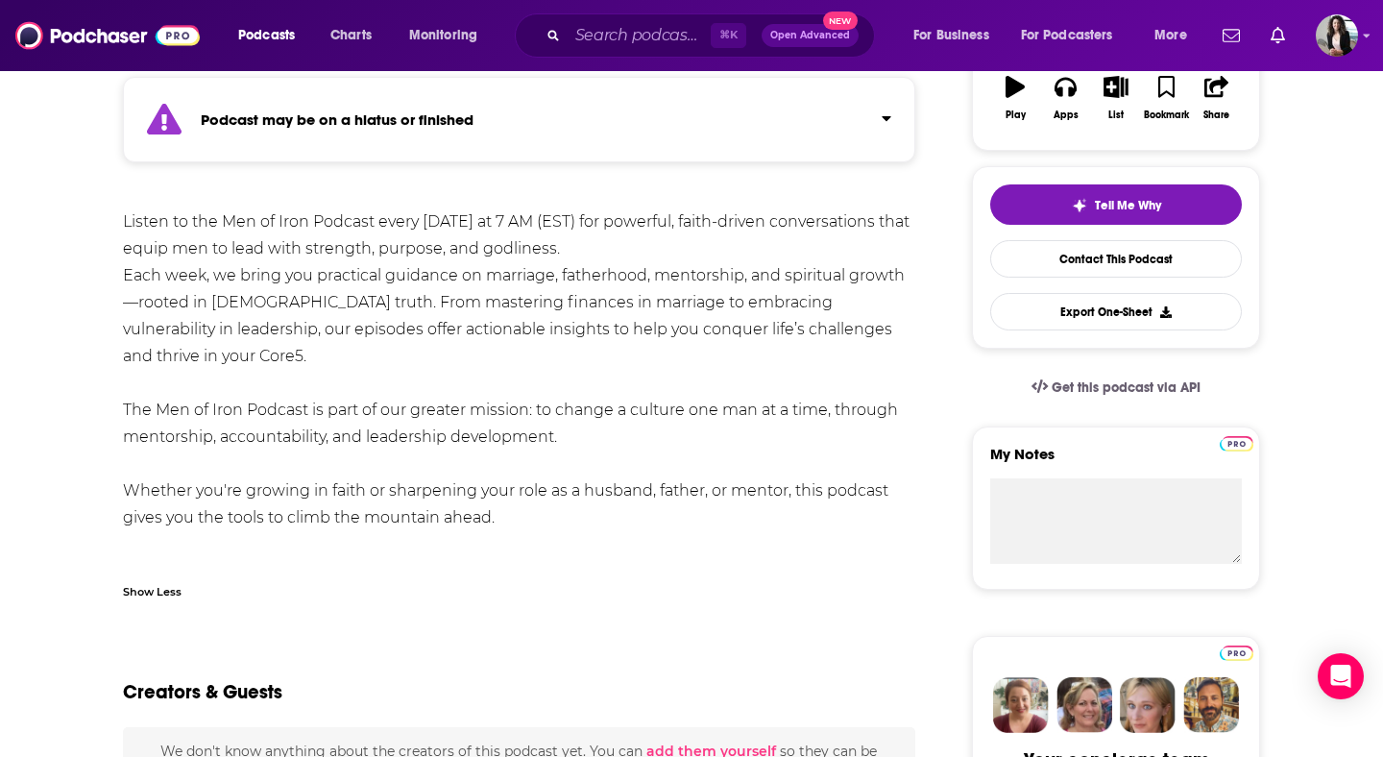
drag, startPoint x: 570, startPoint y: 499, endPoint x: 101, endPoint y: 231, distance: 540.5
copy div "Listen to the Men of Iron Podcast every [DATE] at 7 AM (EST) for powerful, fait…"
